Goal: Task Accomplishment & Management: Manage account settings

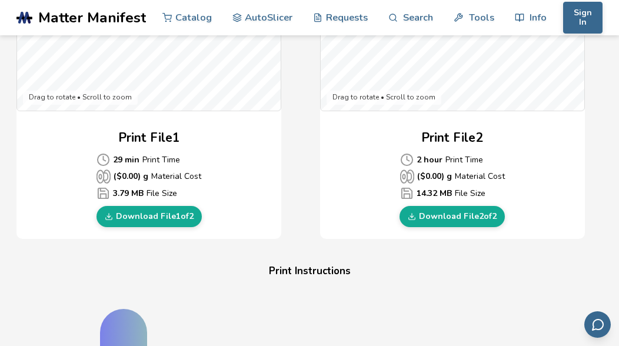
scroll to position [501, 0]
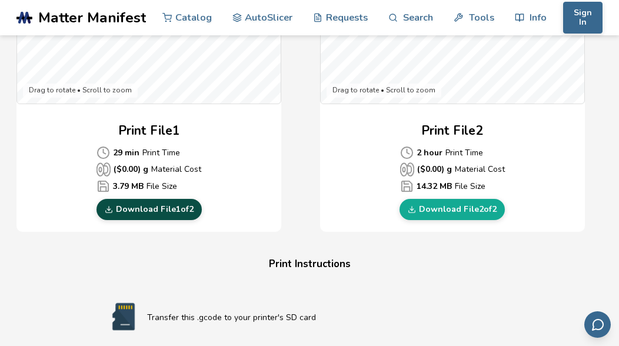
click at [151, 210] on link "Download File 1 of 2" at bounding box center [149, 209] width 105 height 21
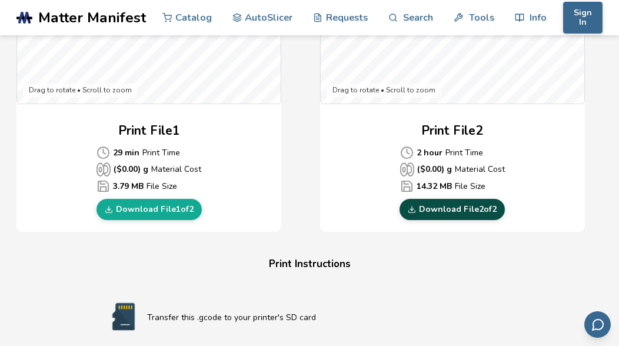
click at [429, 212] on link "Download File 2 of 2" at bounding box center [452, 209] width 105 height 21
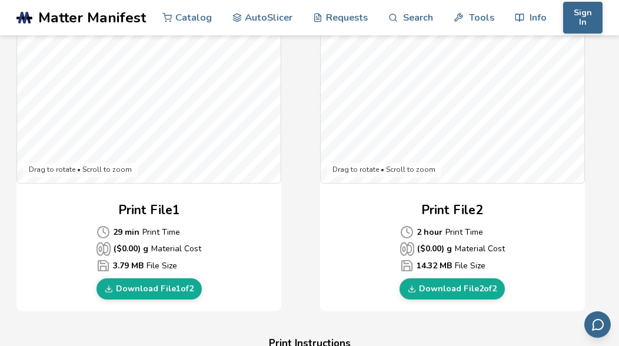
scroll to position [439, 0]
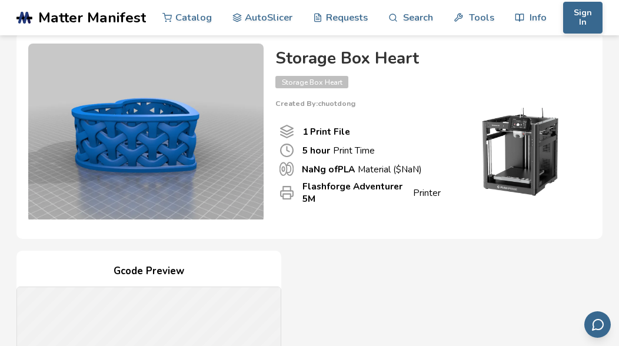
scroll to position [54, 0]
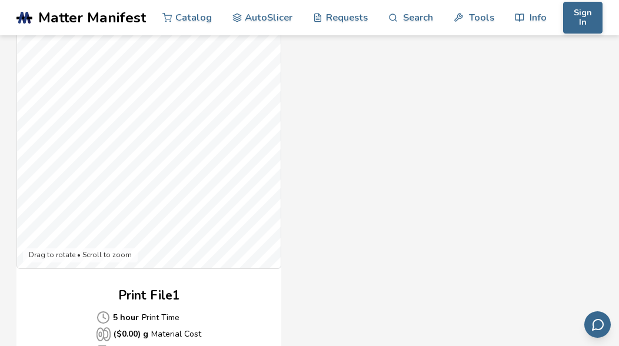
scroll to position [444, 0]
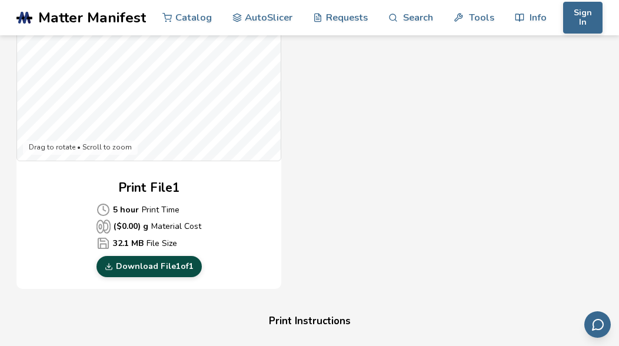
click at [170, 264] on link "Download File 1 of 1" at bounding box center [149, 266] width 105 height 21
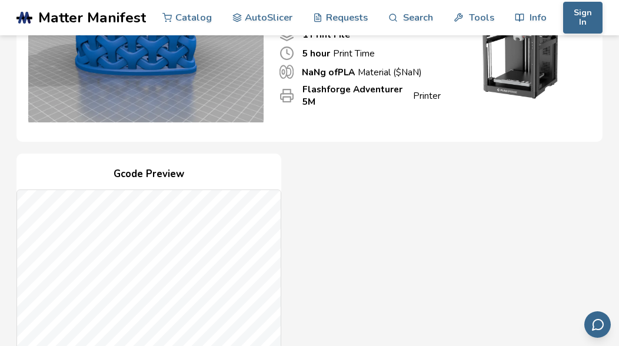
scroll to position [0, 0]
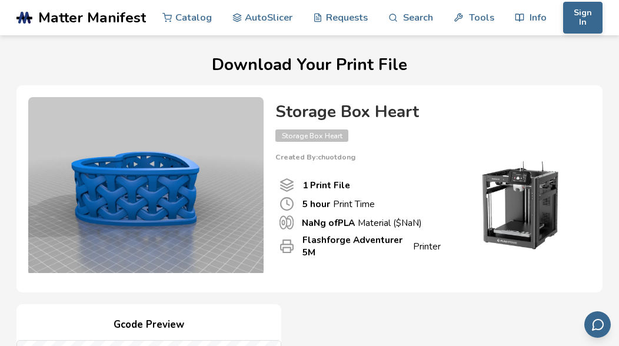
click at [87, 18] on span "Matter Manifest" at bounding box center [92, 17] width 108 height 16
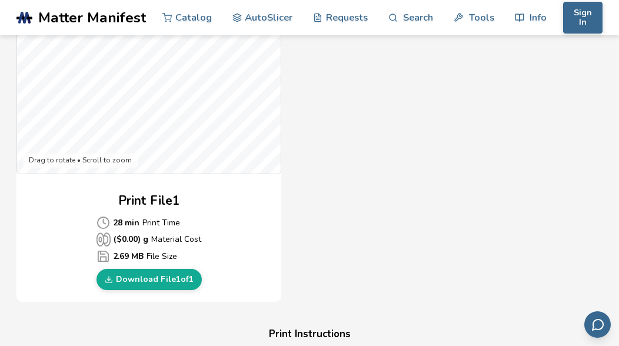
scroll to position [439, 0]
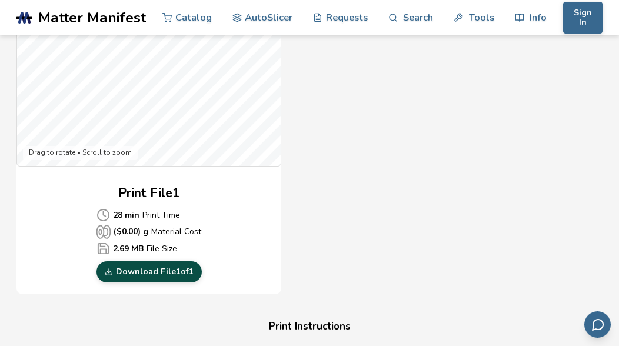
click at [166, 273] on link "Download File 1 of 1" at bounding box center [149, 271] width 105 height 21
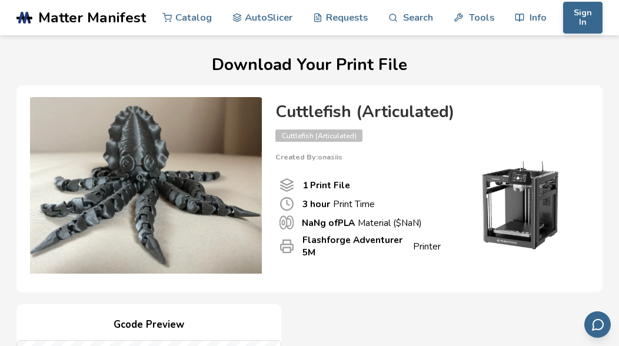
scroll to position [433, 0]
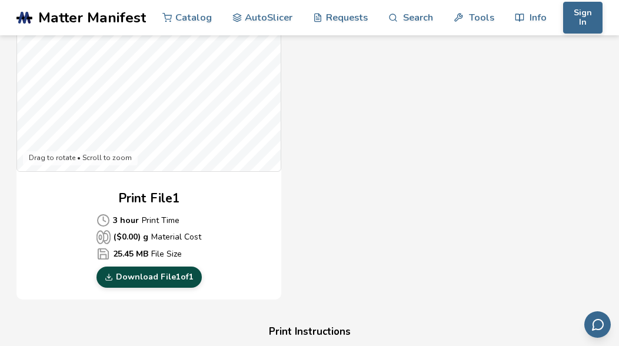
click at [170, 279] on link "Download File 1 of 1" at bounding box center [149, 277] width 105 height 21
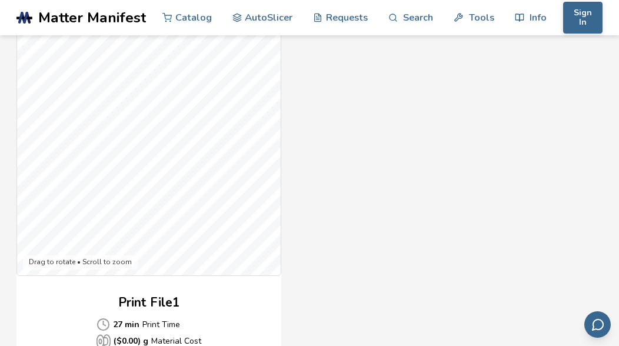
scroll to position [391, 0]
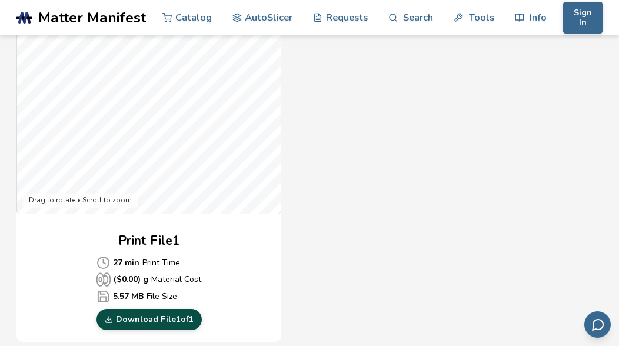
click at [150, 315] on link "Download File 1 of 1" at bounding box center [149, 319] width 105 height 21
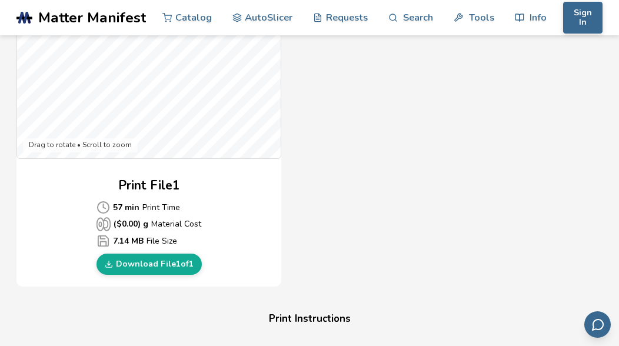
scroll to position [459, 0]
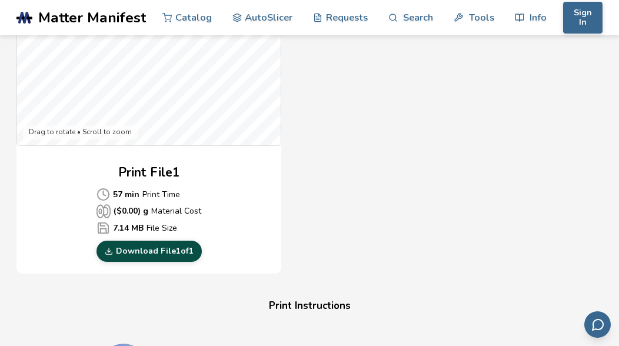
click at [169, 254] on link "Download File 1 of 1" at bounding box center [149, 251] width 105 height 21
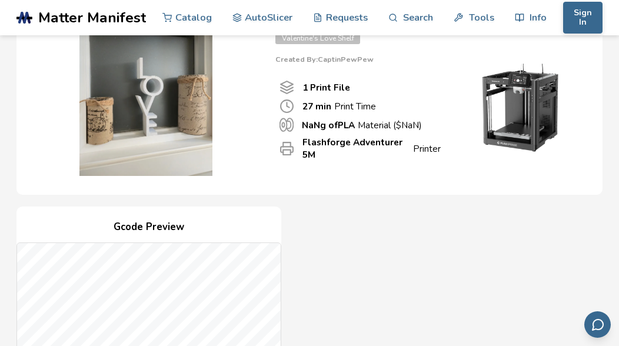
scroll to position [101, 0]
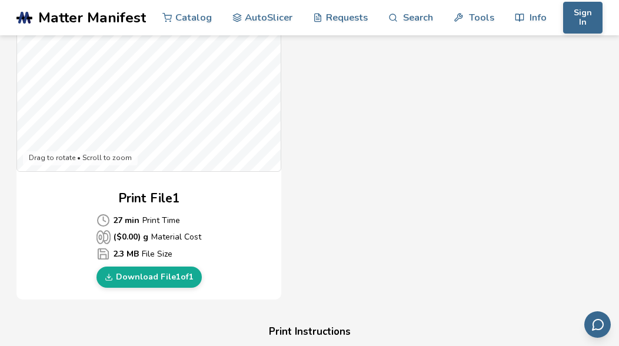
scroll to position [441, 0]
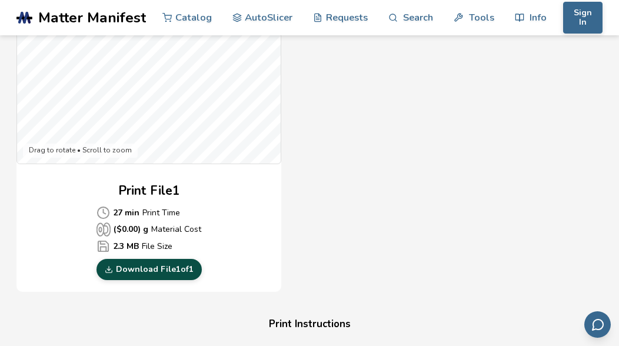
click at [156, 276] on link "Download File 1 of 1" at bounding box center [149, 269] width 105 height 21
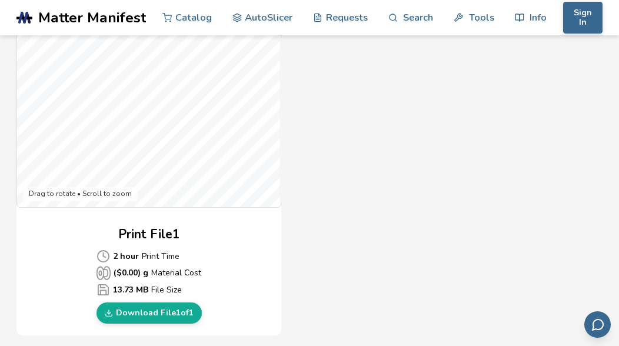
scroll to position [423, 0]
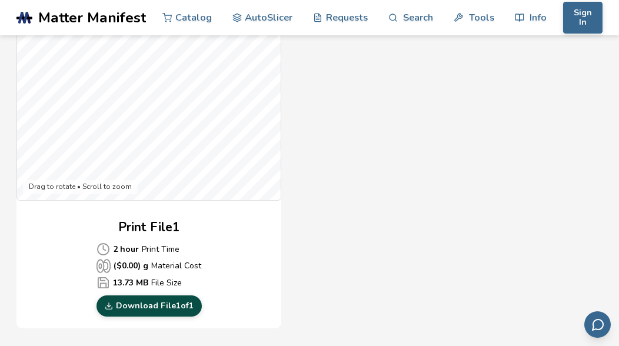
click at [150, 308] on link "Download File 1 of 1" at bounding box center [149, 306] width 105 height 21
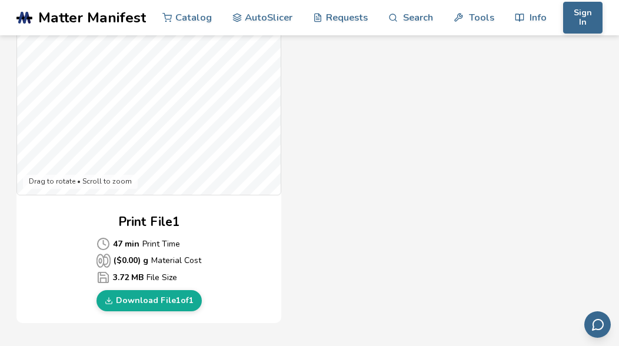
scroll to position [451, 0]
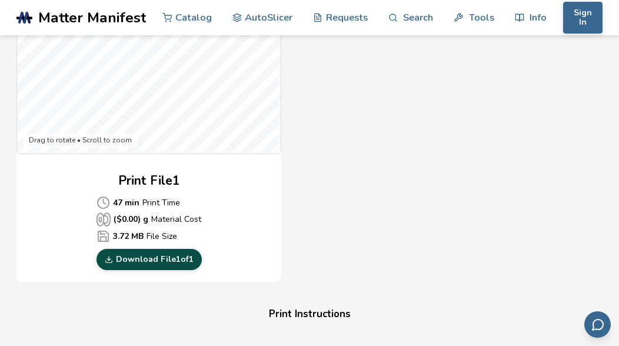
click at [167, 260] on link "Download File 1 of 1" at bounding box center [149, 259] width 105 height 21
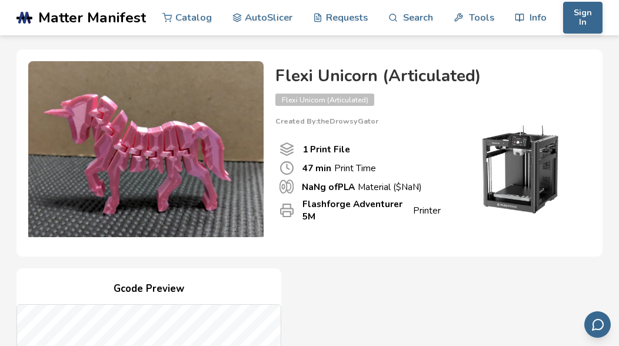
scroll to position [0, 0]
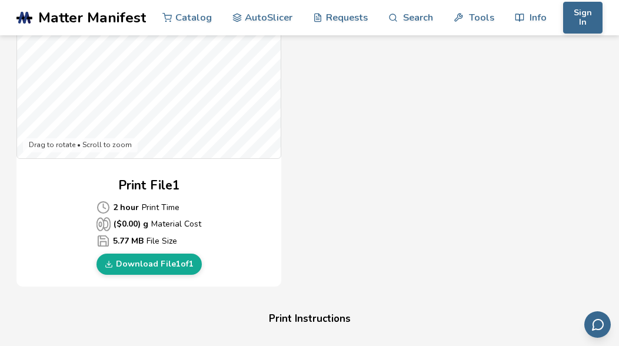
scroll to position [505, 0]
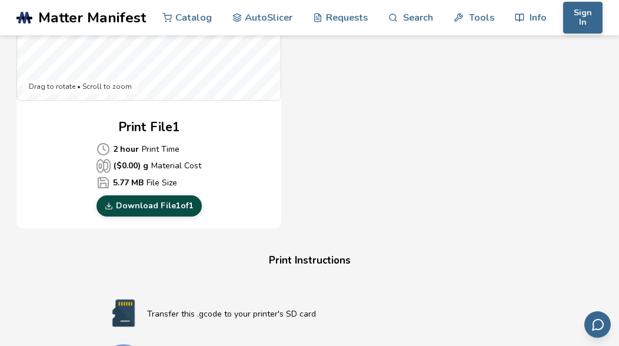
click at [164, 206] on link "Download File 1 of 1" at bounding box center [149, 205] width 105 height 21
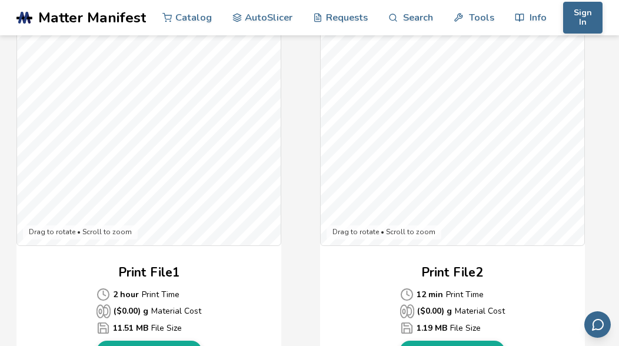
scroll to position [423, 0]
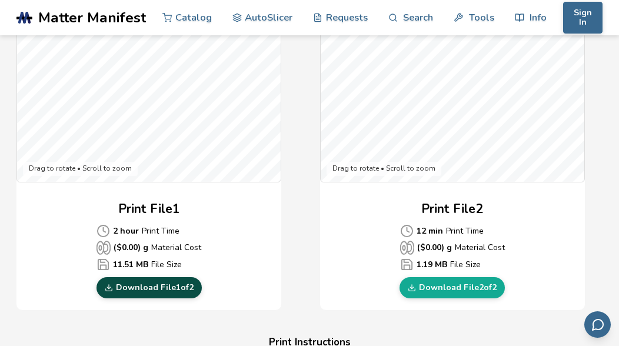
click at [145, 287] on link "Download File 1 of 2" at bounding box center [149, 287] width 105 height 21
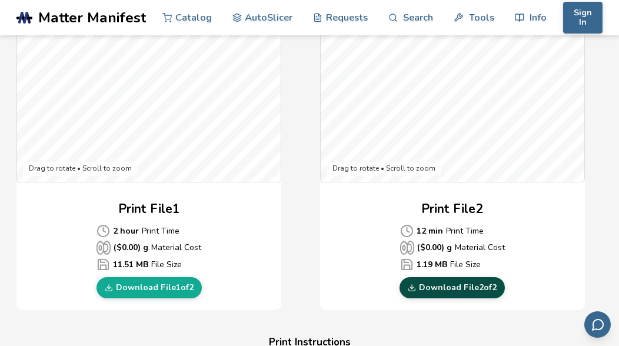
click at [454, 290] on link "Download File 2 of 2" at bounding box center [452, 287] width 105 height 21
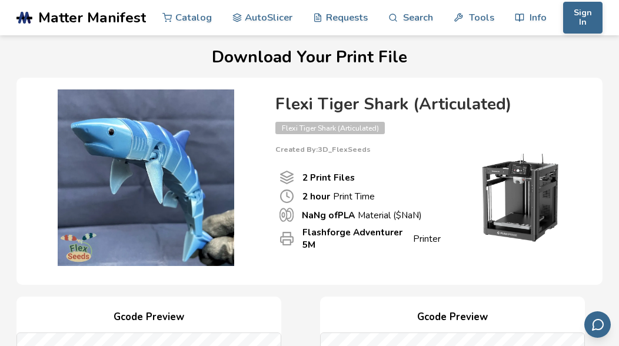
scroll to position [0, 0]
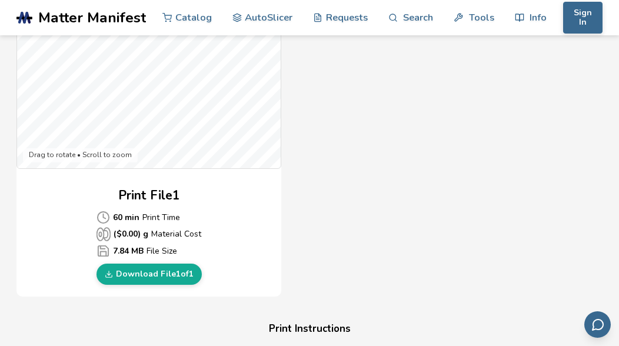
scroll to position [449, 0]
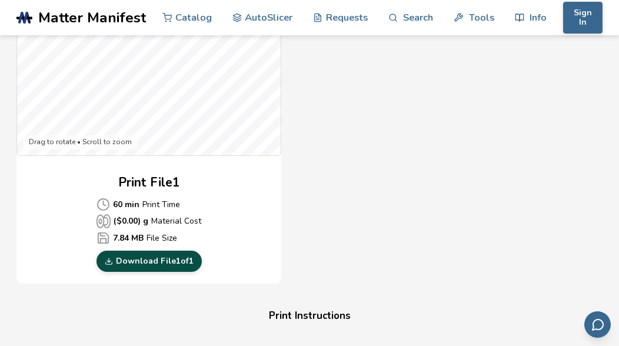
click at [168, 264] on link "Download File 1 of 1" at bounding box center [149, 261] width 105 height 21
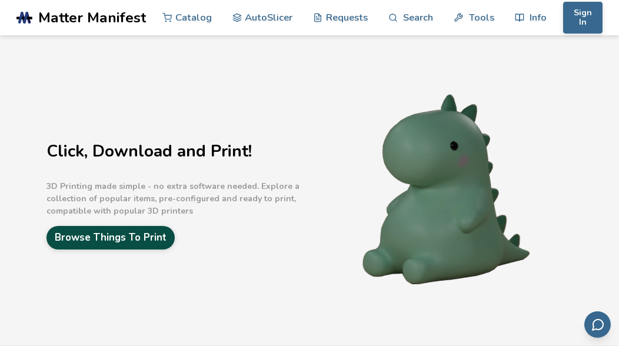
click at [114, 243] on link "Browse Things To Print" at bounding box center [111, 237] width 128 height 23
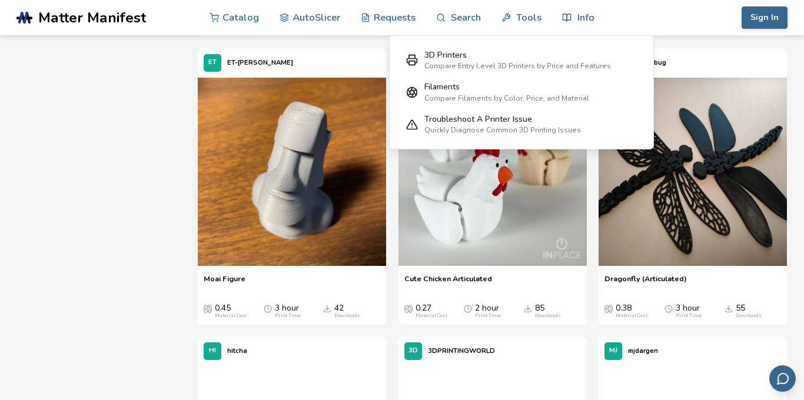
scroll to position [1013, 0]
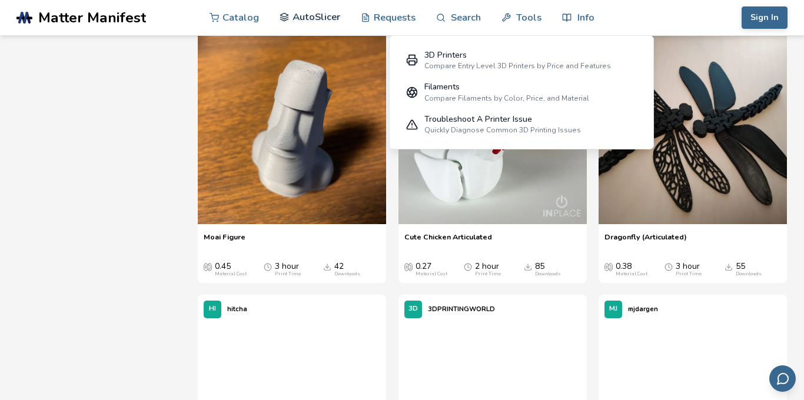
click at [314, 16] on link "AutoSlicer" at bounding box center [310, 16] width 61 height 35
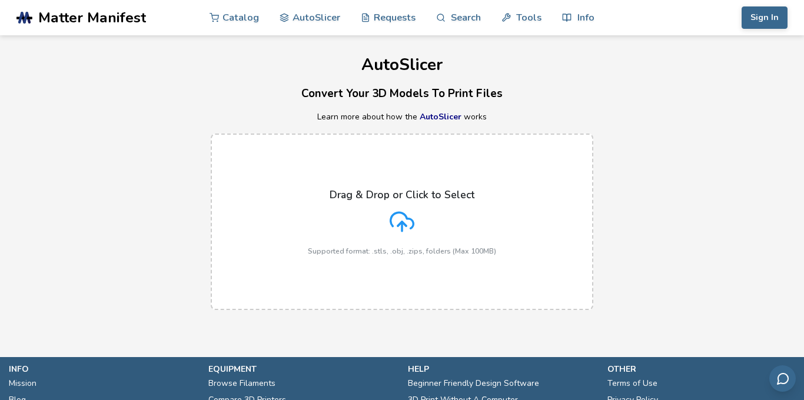
click at [619, 25] on button "Sign In" at bounding box center [765, 17] width 46 height 22
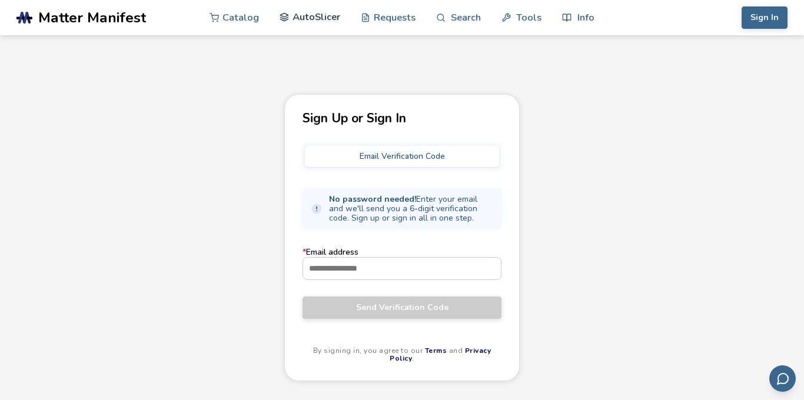
click at [312, 17] on link "AutoSlicer" at bounding box center [310, 16] width 61 height 35
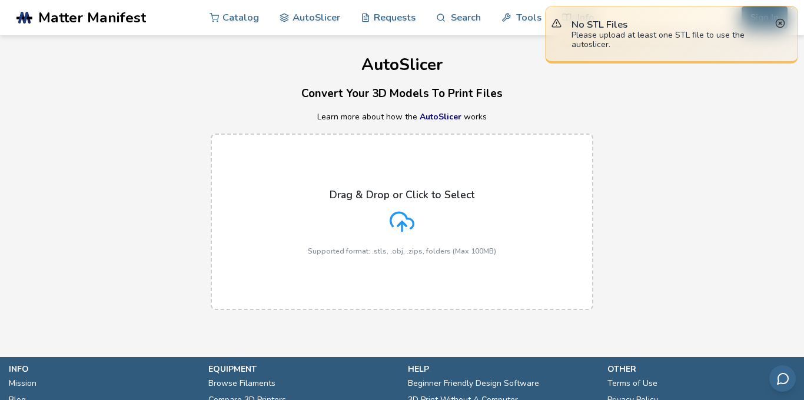
click at [619, 24] on icon at bounding box center [781, 23] width 10 height 10
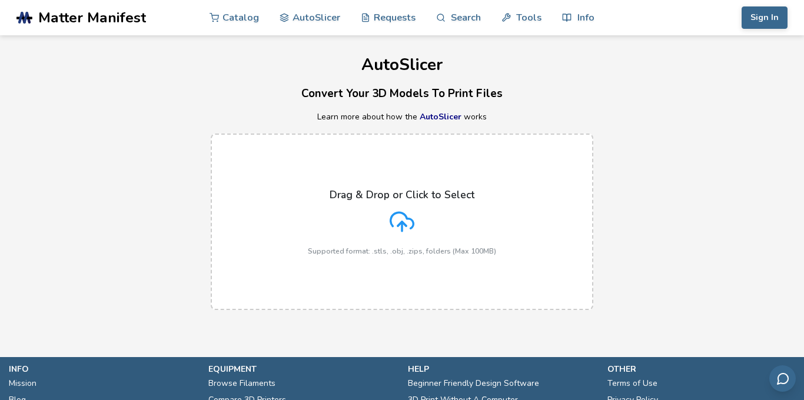
click at [104, 15] on span "Matter Manifest" at bounding box center [92, 17] width 108 height 16
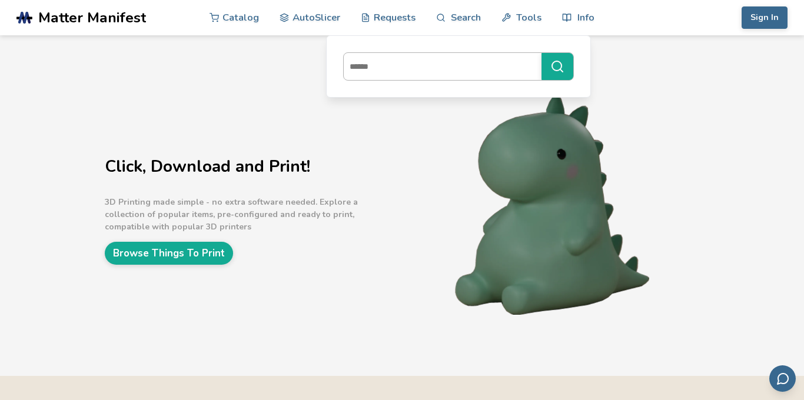
click at [406, 67] on input at bounding box center [440, 66] width 192 height 21
type input "****"
click at [542, 53] on button "****" at bounding box center [558, 66] width 32 height 27
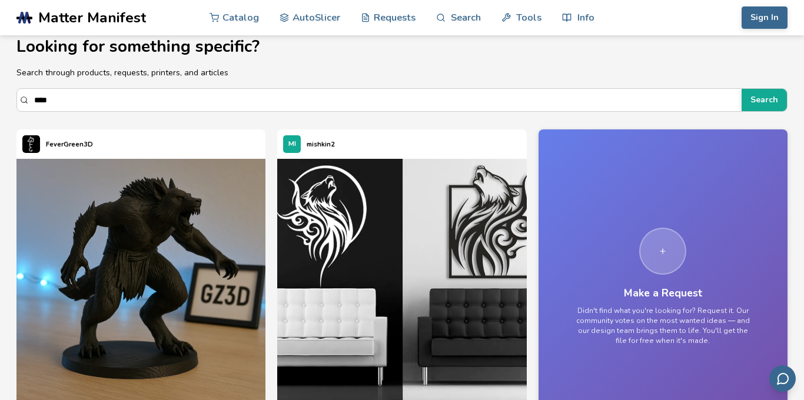
scroll to position [16, 0]
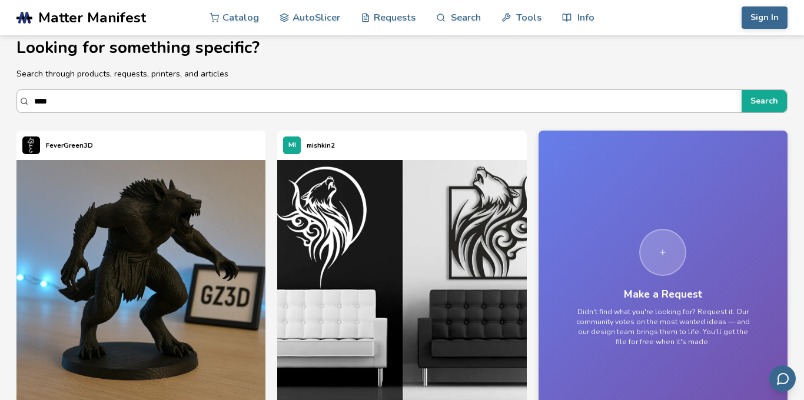
click at [63, 105] on input "****" at bounding box center [385, 101] width 702 height 21
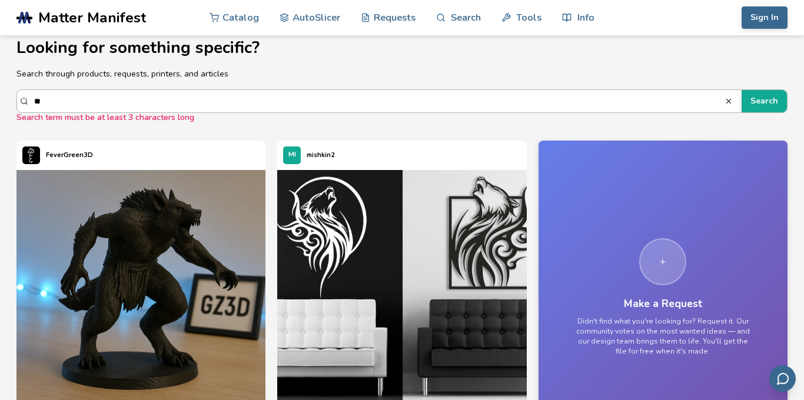
type input "*"
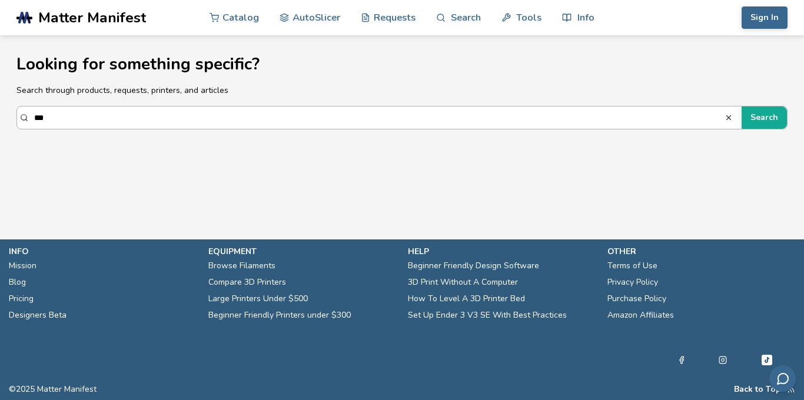
type input "***"
click at [619, 107] on button "Search" at bounding box center [764, 118] width 45 height 22
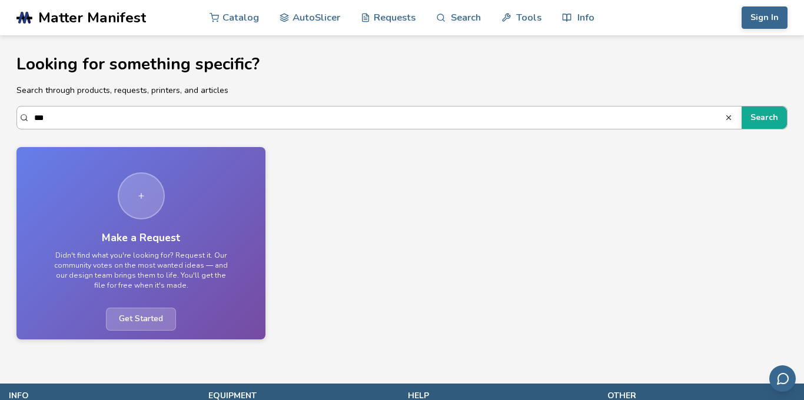
click at [50, 117] on input "***" at bounding box center [379, 117] width 691 height 21
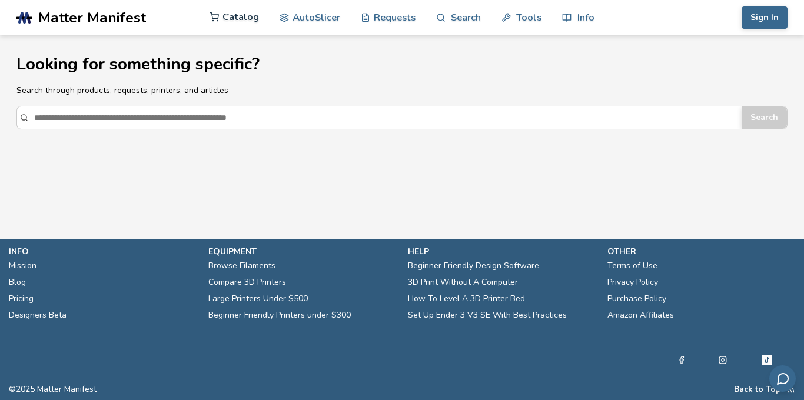
click at [234, 19] on link "Catalog" at bounding box center [234, 16] width 49 height 35
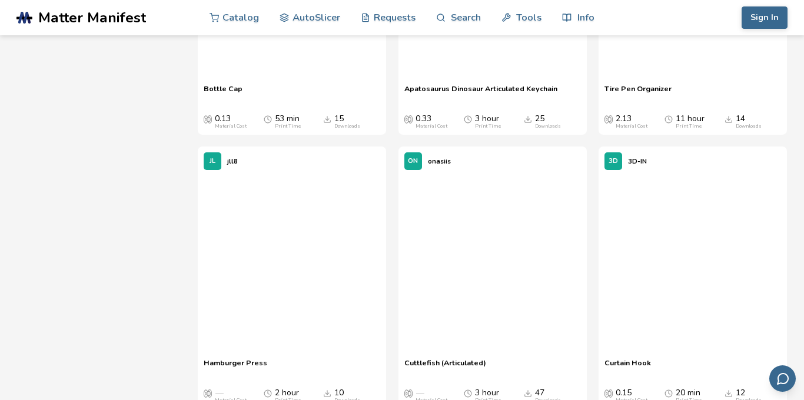
scroll to position [16016, 0]
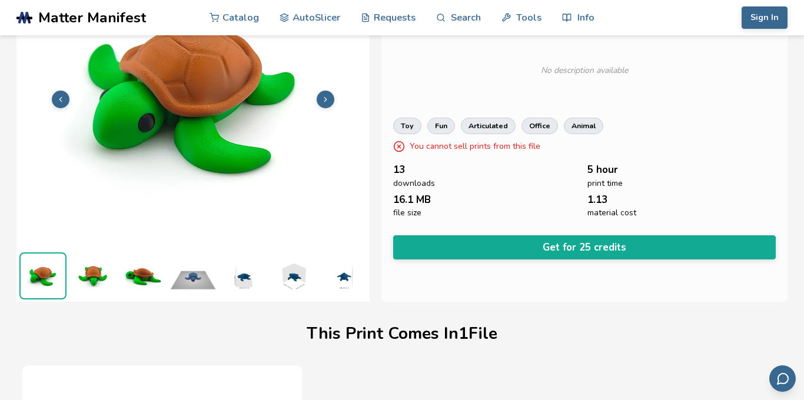
scroll to position [92, 0]
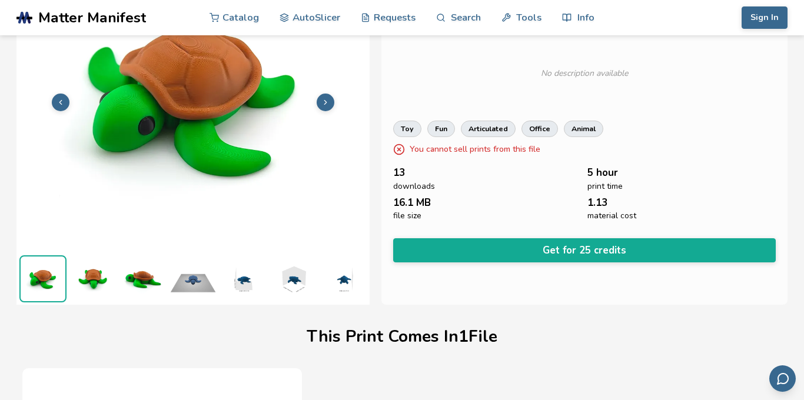
click at [296, 280] on img at bounding box center [293, 279] width 47 height 47
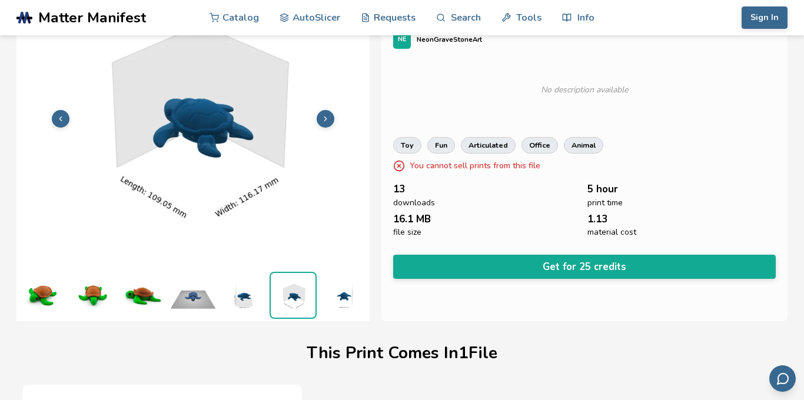
scroll to position [77, 0]
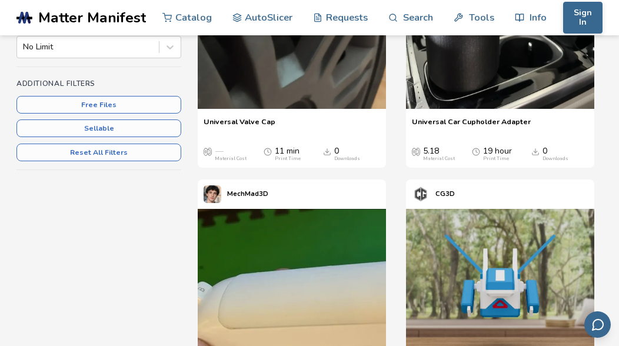
scroll to position [319, 0]
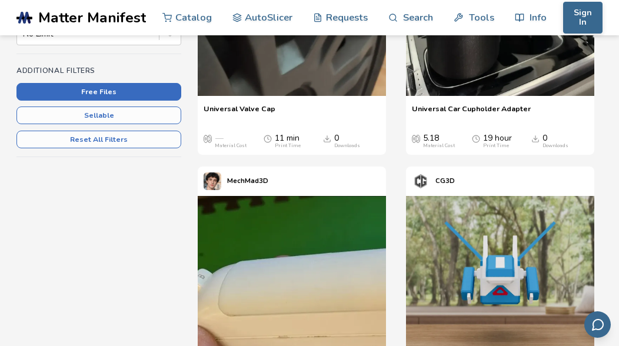
click at [150, 94] on button "Free Files" at bounding box center [98, 92] width 165 height 18
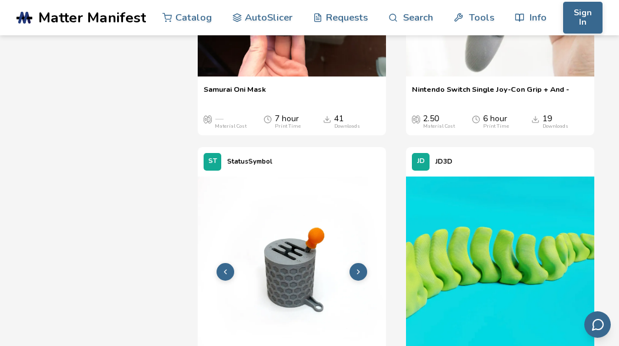
scroll to position [3769, 0]
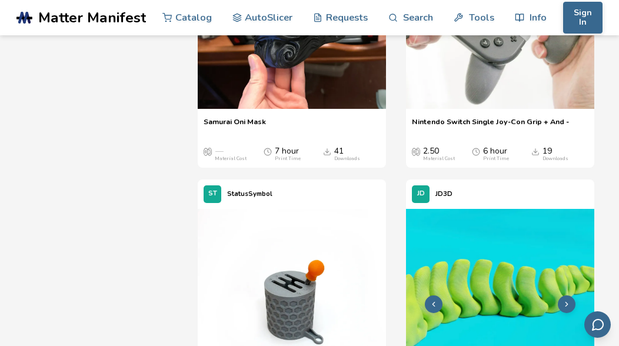
click at [478, 278] on img at bounding box center [500, 303] width 188 height 188
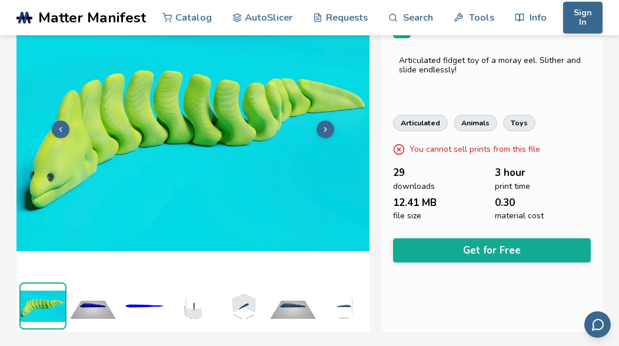
scroll to position [62, 0]
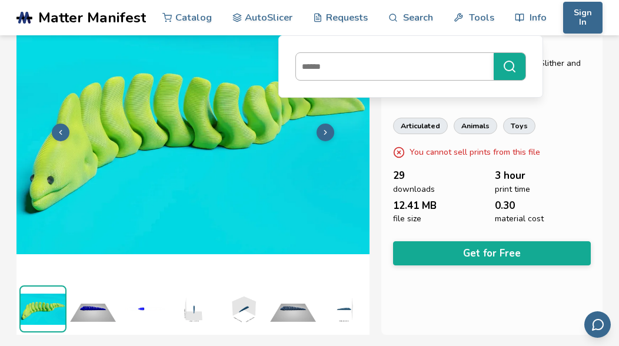
click at [334, 69] on input at bounding box center [392, 66] width 192 height 21
type input "**********"
click at [494, 53] on button "**********" at bounding box center [510, 66] width 32 height 27
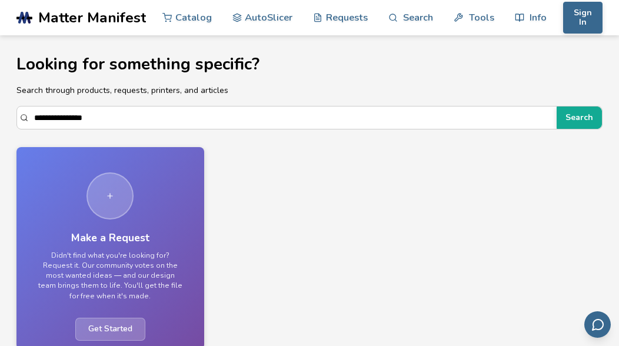
click at [115, 318] on span "Get Started" at bounding box center [110, 329] width 70 height 23
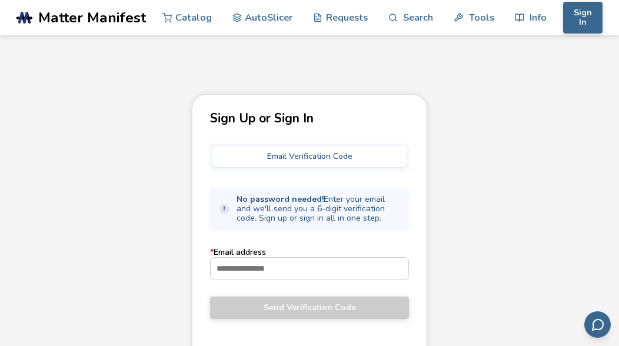
click at [286, 153] on button "Email Verification Code" at bounding box center [310, 156] width 194 height 21
click at [259, 269] on input "* Email address" at bounding box center [310, 268] width 198 height 21
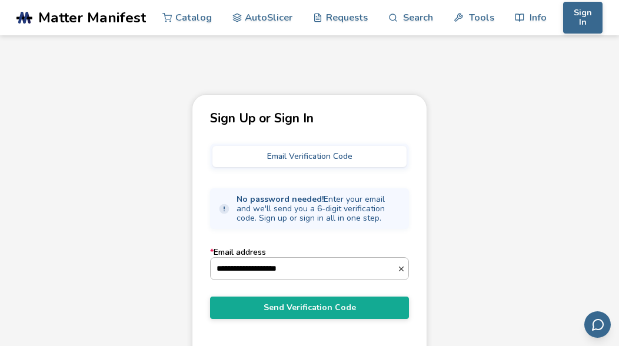
type input "**********"
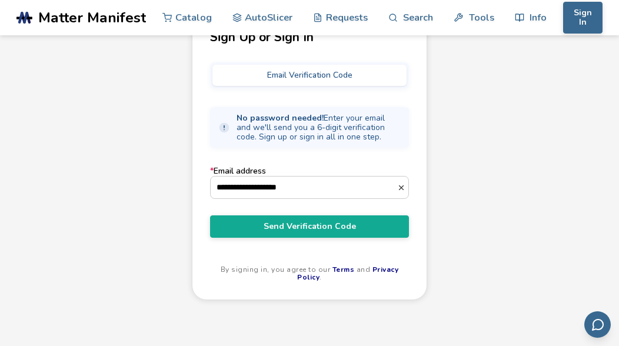
scroll to position [135, 0]
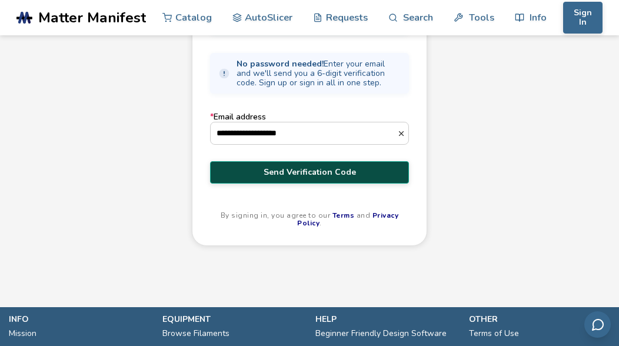
click at [297, 175] on span "Send Verification Code" at bounding box center [309, 172] width 181 height 9
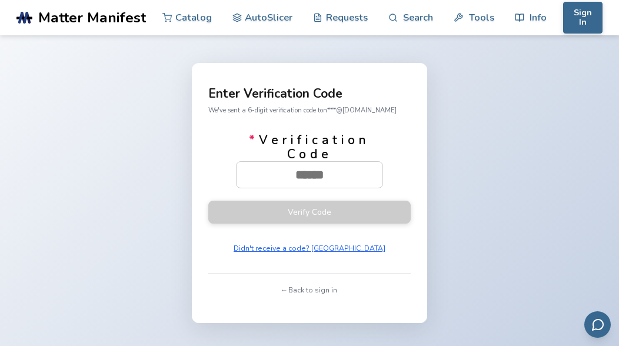
scroll to position [24, 0]
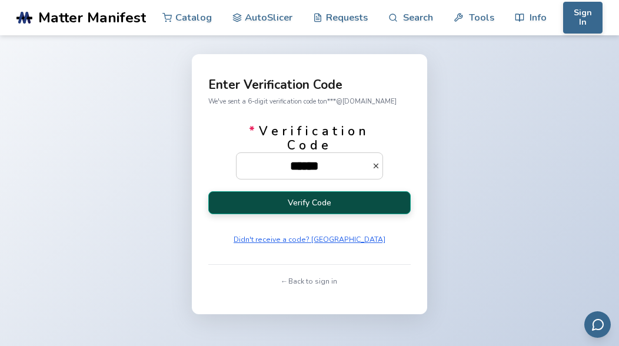
type input "******"
click at [287, 208] on button "Verify Code" at bounding box center [309, 202] width 203 height 23
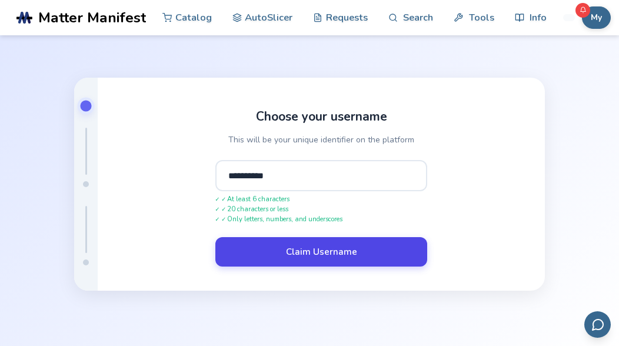
type input "**********"
click at [331, 251] on button "Claim Username" at bounding box center [322, 251] width 212 height 29
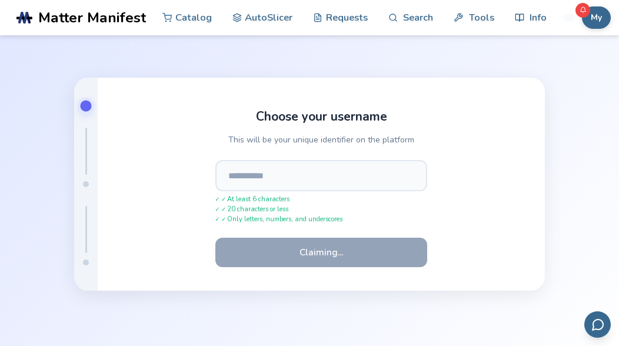
scroll to position [14, 0]
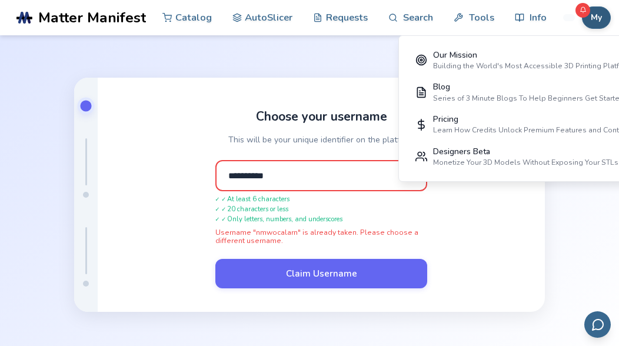
click at [592, 19] on button "My" at bounding box center [596, 17] width 29 height 22
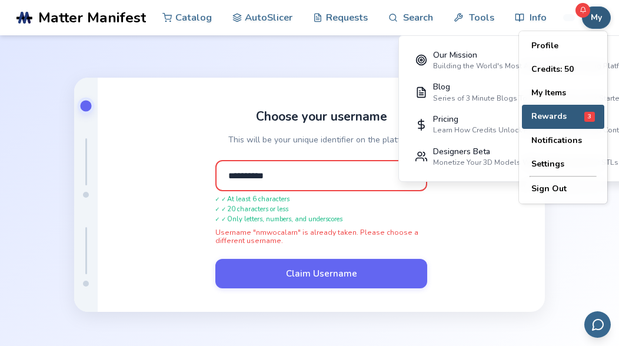
click at [553, 115] on span "Rewards" at bounding box center [549, 116] width 35 height 9
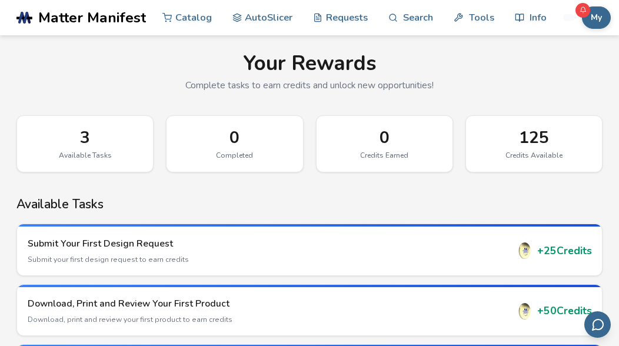
click at [74, 153] on div "Available Tasks" at bounding box center [84, 155] width 111 height 8
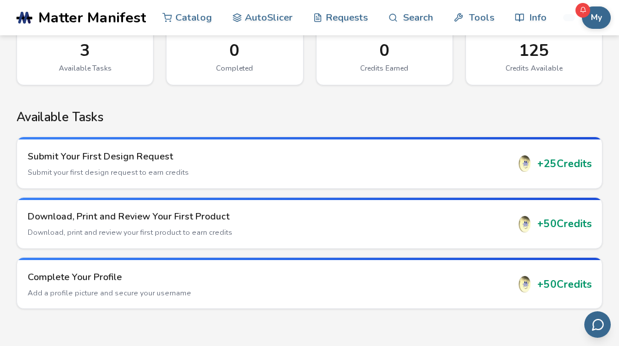
scroll to position [102, 0]
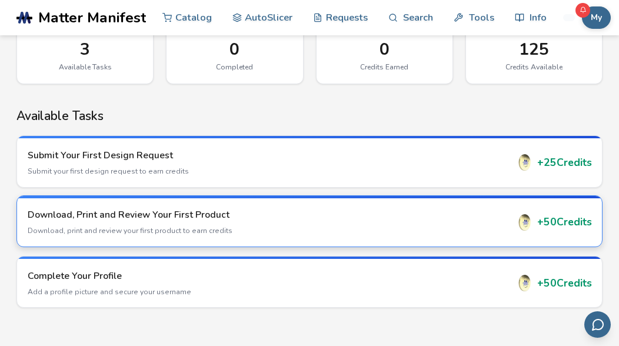
click at [406, 220] on h3 "Download, Print and Review Your First Product" at bounding box center [268, 214] width 481 height 13
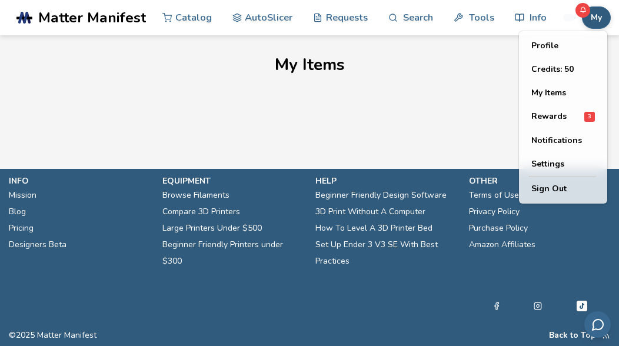
click at [591, 17] on button "My" at bounding box center [596, 17] width 29 height 22
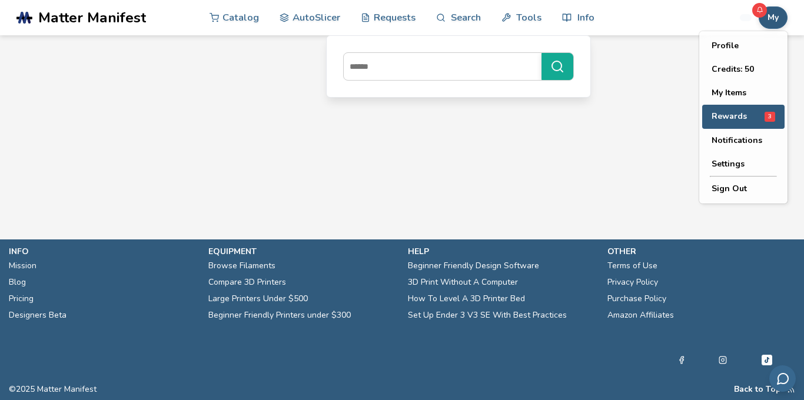
click at [619, 116] on span "Rewards" at bounding box center [729, 116] width 35 height 9
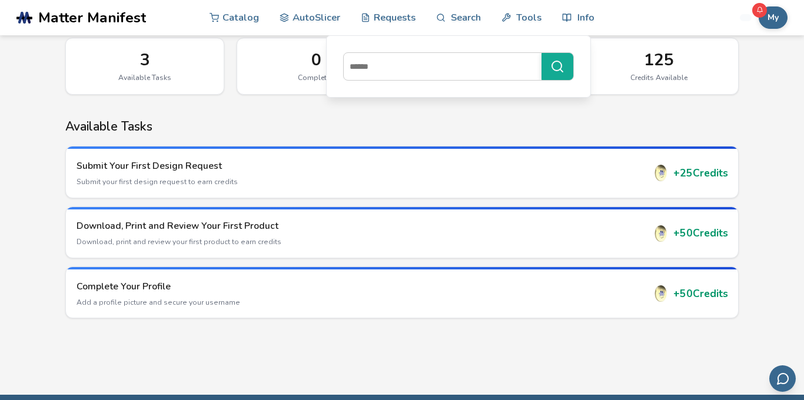
scroll to position [93, 0]
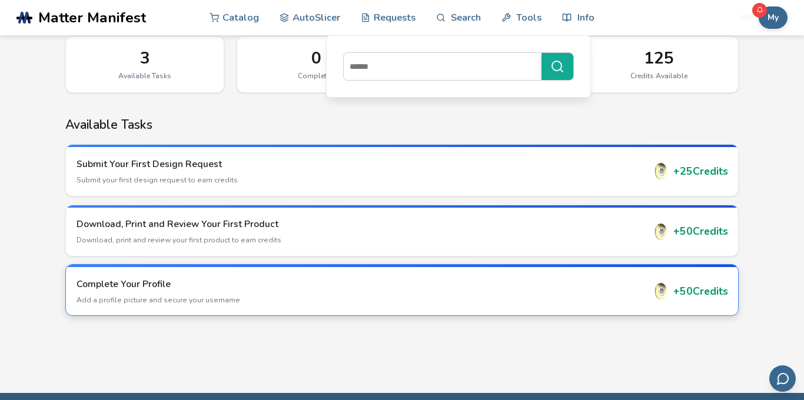
click at [115, 292] on div "Complete Your Profile Add a profile picture and secure your username" at bounding box center [361, 292] width 568 height 28
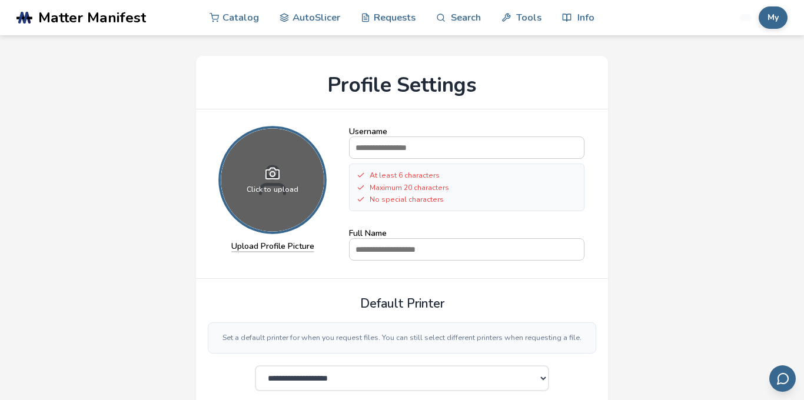
click at [281, 186] on span "Click to upload" at bounding box center [273, 189] width 52 height 8
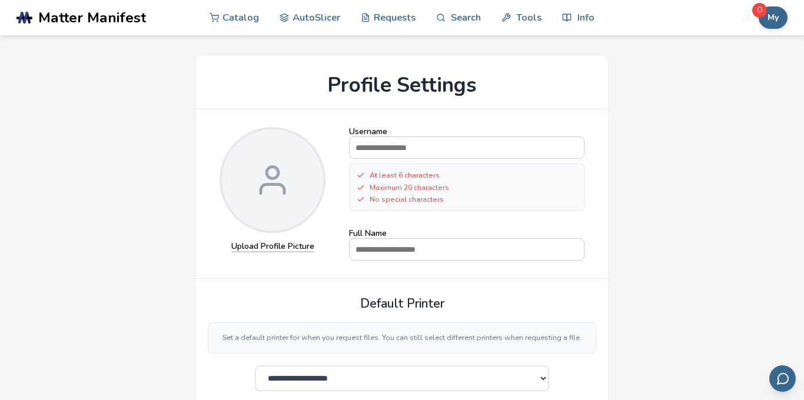
click at [114, 15] on span "Matter Manifest" at bounding box center [92, 17] width 108 height 16
